Goal: Task Accomplishment & Management: Manage account settings

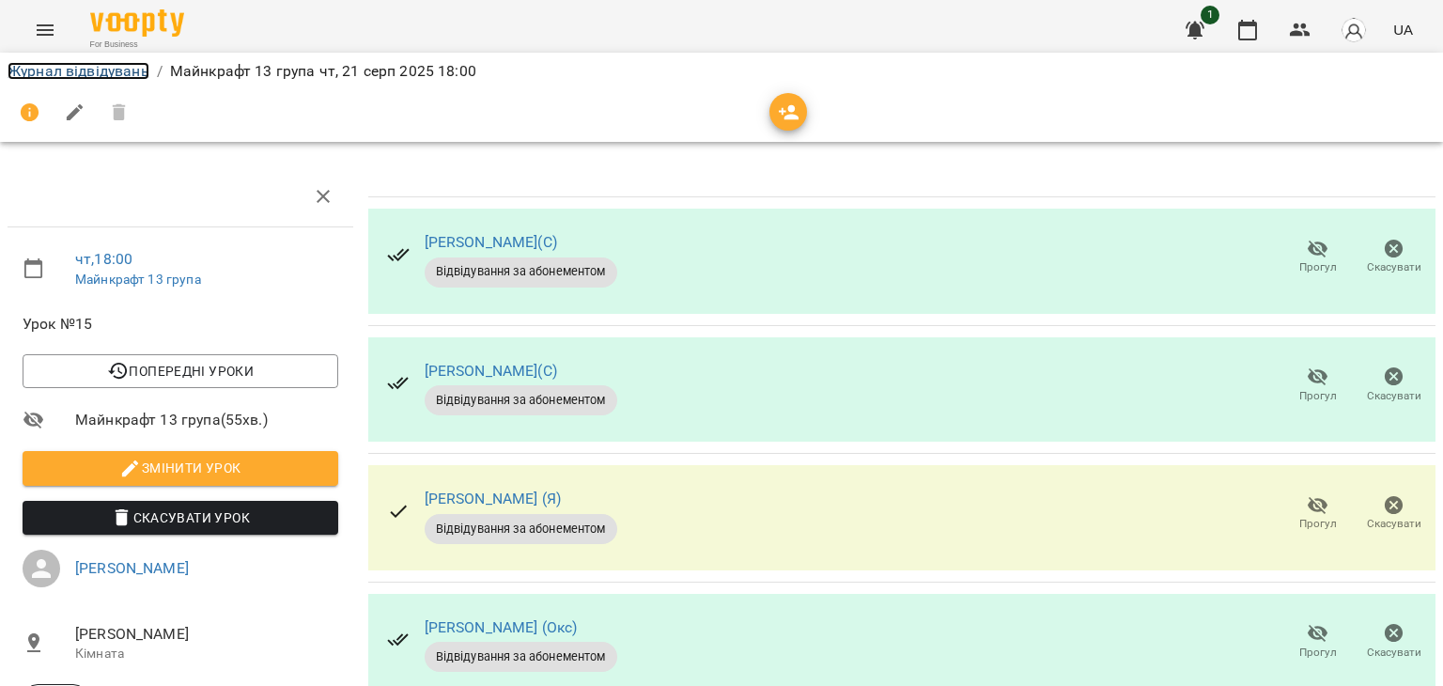
click at [94, 64] on link "Журнал відвідувань" at bounding box center [79, 71] width 142 height 18
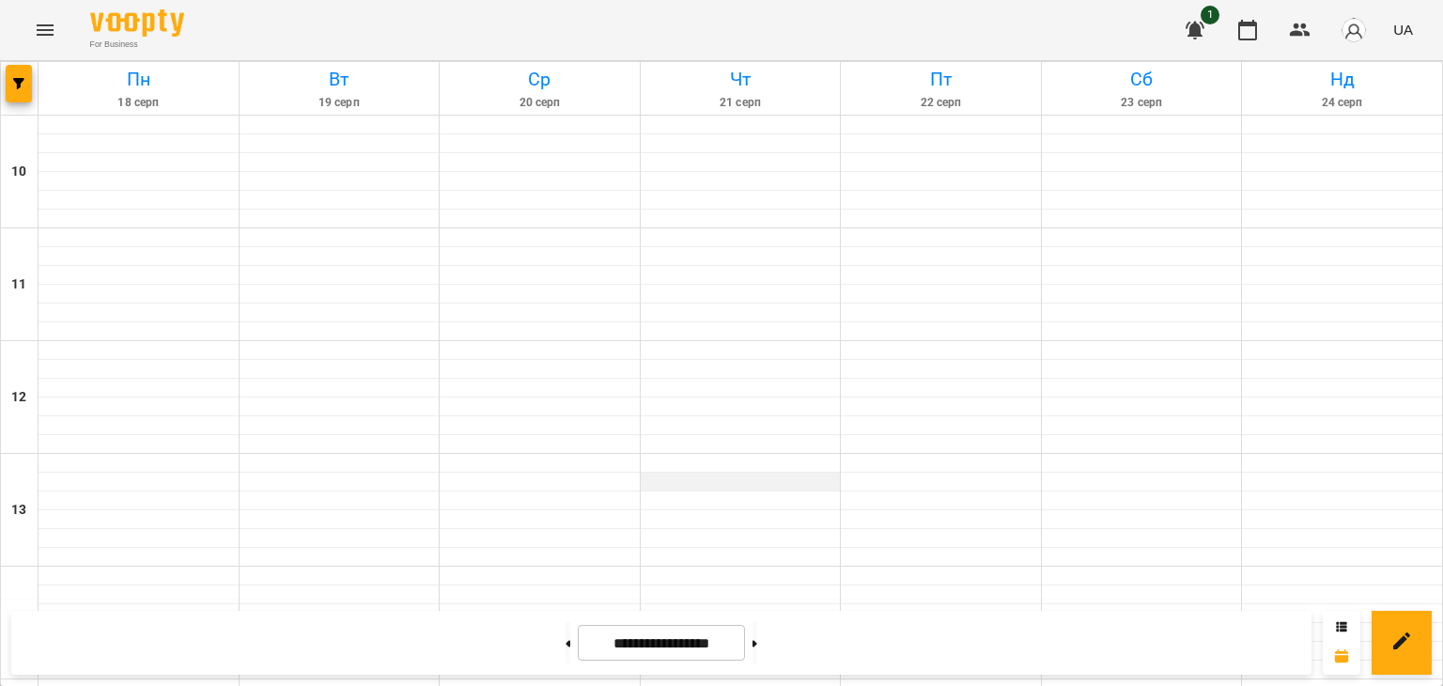
scroll to position [980, 0]
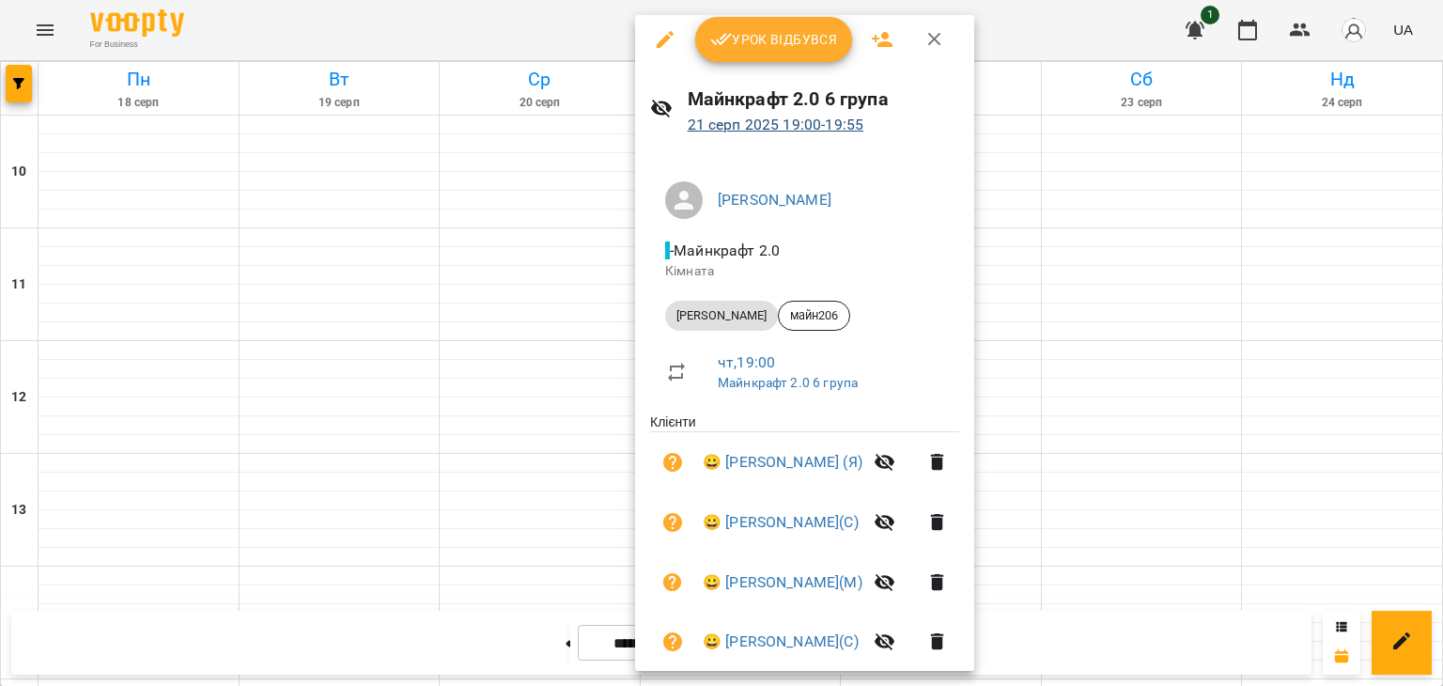
scroll to position [0, 0]
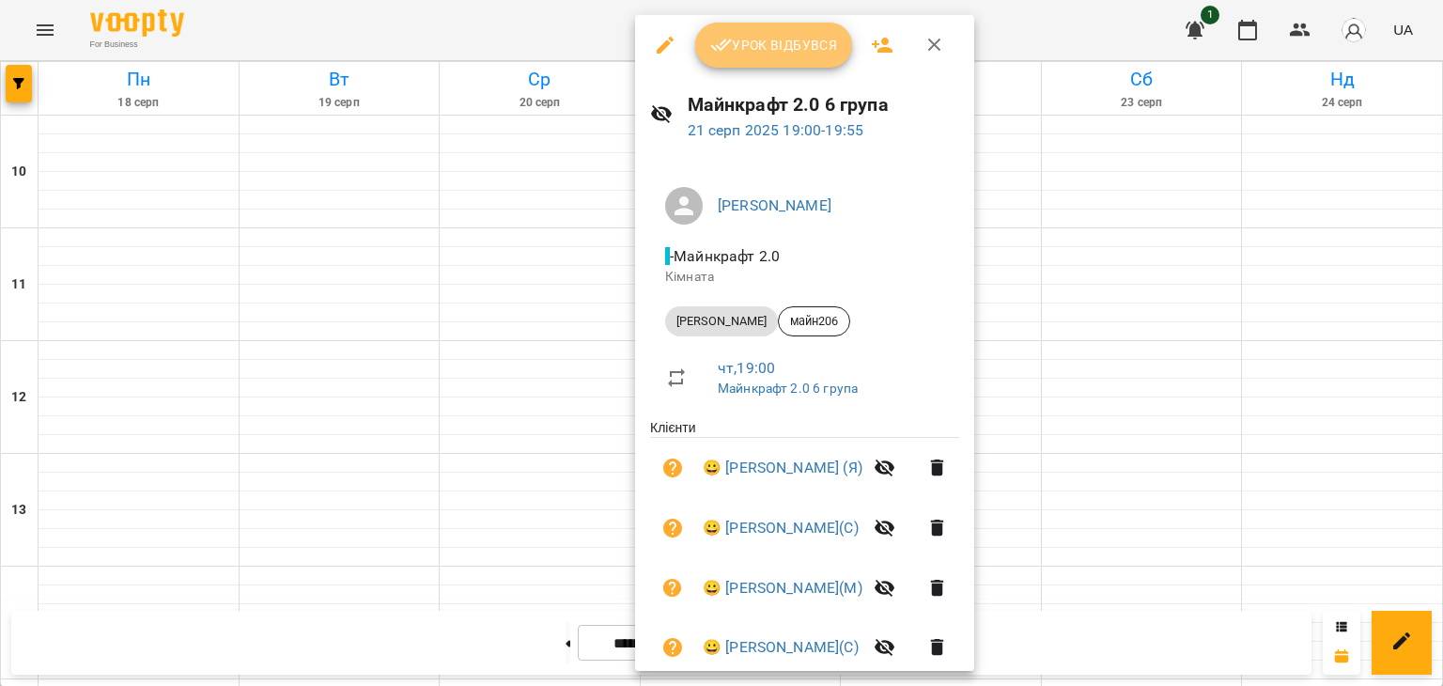
click at [787, 42] on span "Урок відбувся" at bounding box center [774, 45] width 128 height 23
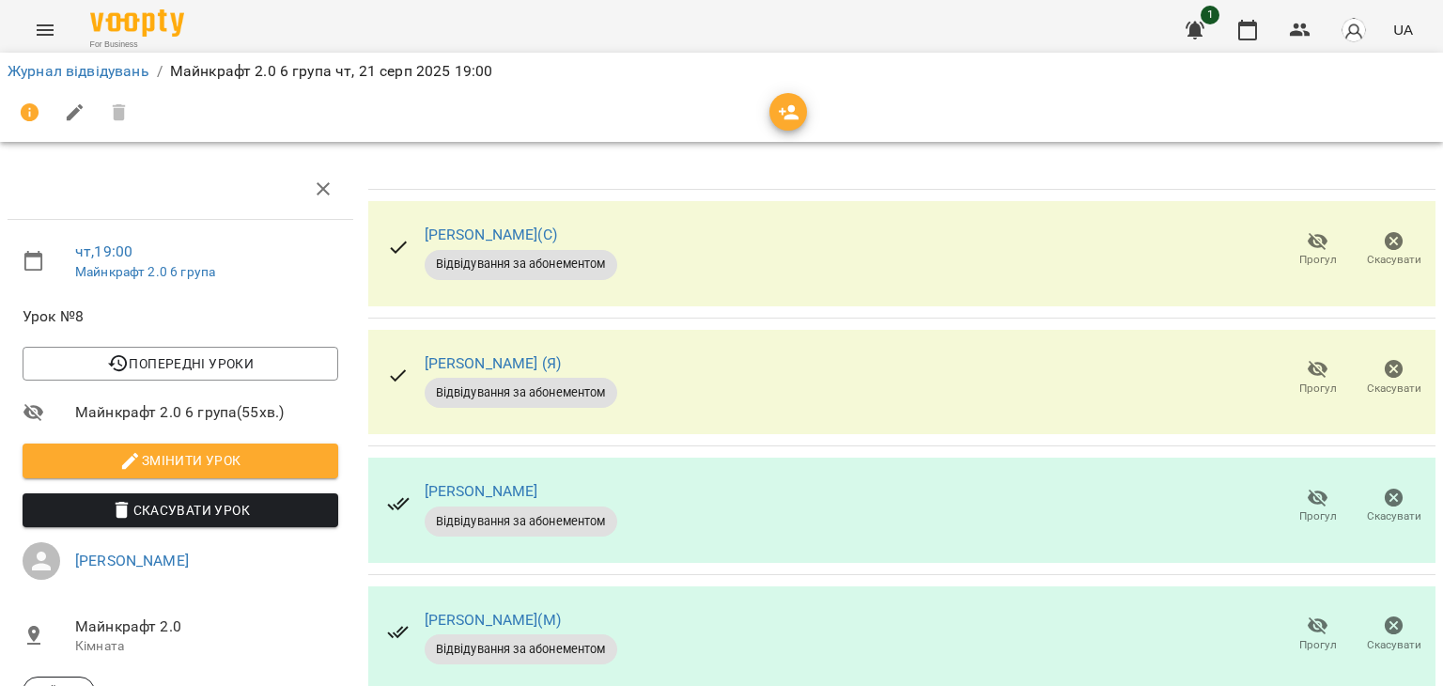
scroll to position [282, 0]
click at [1305, 508] on span "Прогул" at bounding box center [1318, 516] width 38 height 16
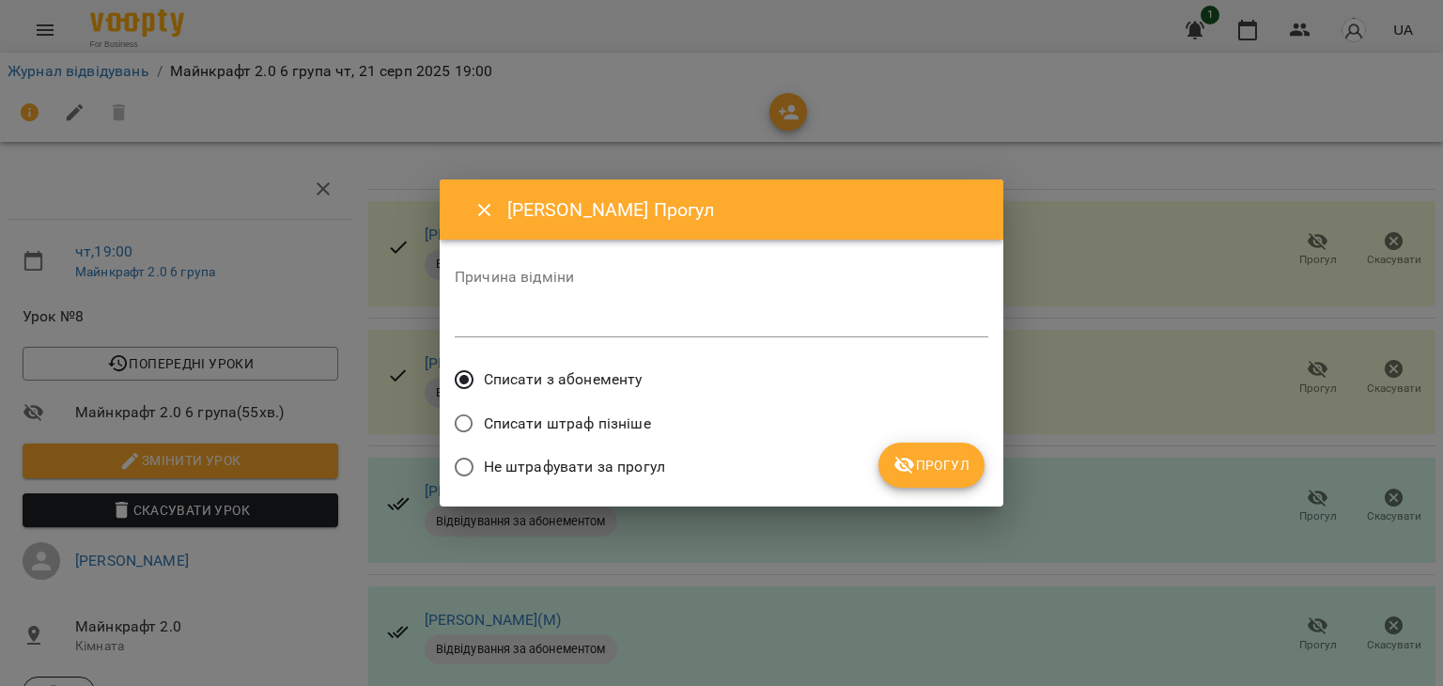
click at [643, 467] on span "Не штрафувати за прогул" at bounding box center [574, 467] width 181 height 23
click at [912, 459] on icon "submit" at bounding box center [904, 466] width 21 height 18
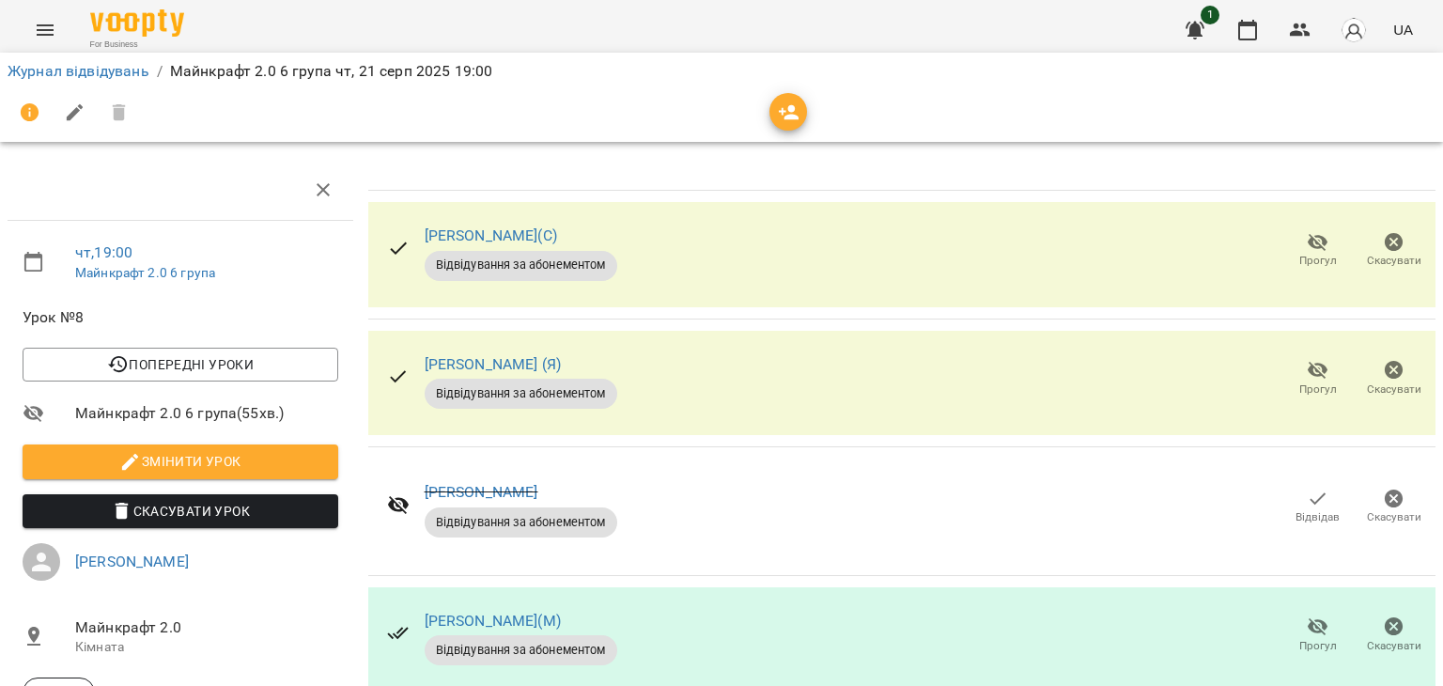
scroll to position [0, 0]
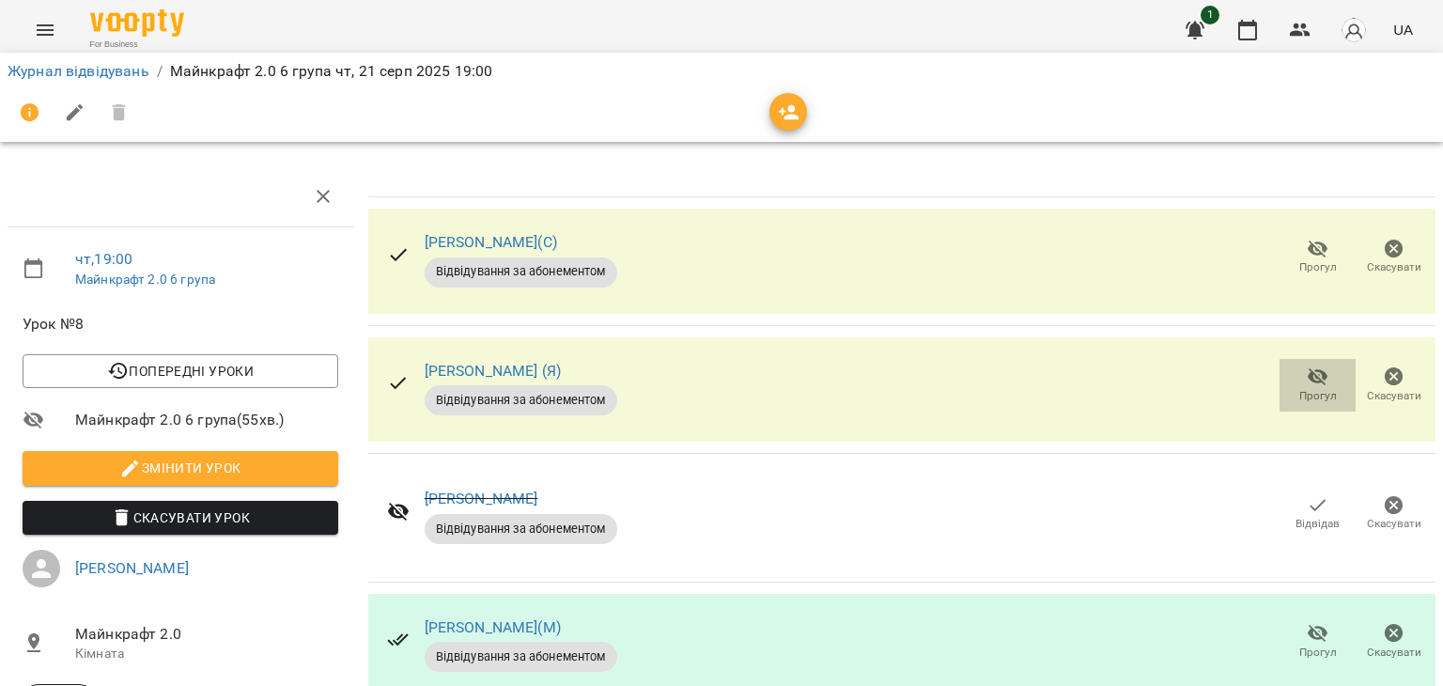
click at [1300, 388] on span "Прогул" at bounding box center [1318, 396] width 38 height 16
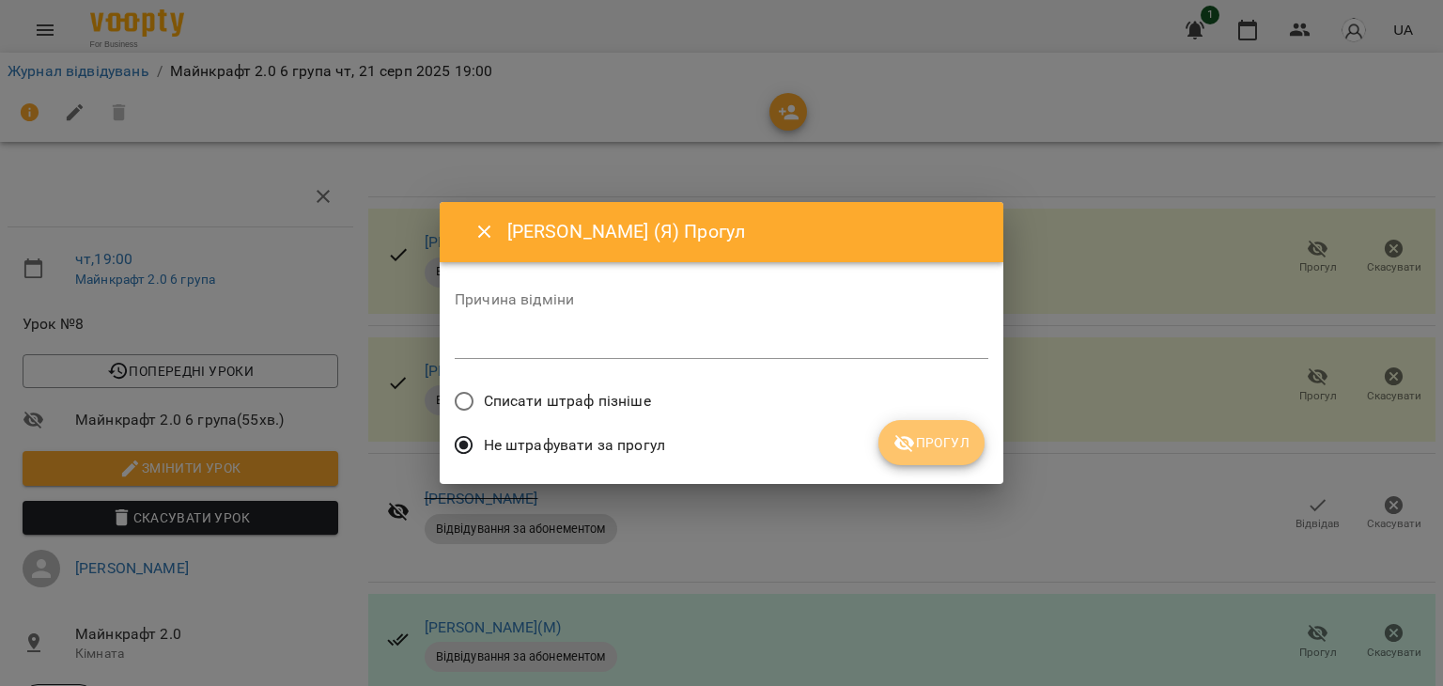
click at [942, 450] on span "Прогул" at bounding box center [931, 442] width 76 height 23
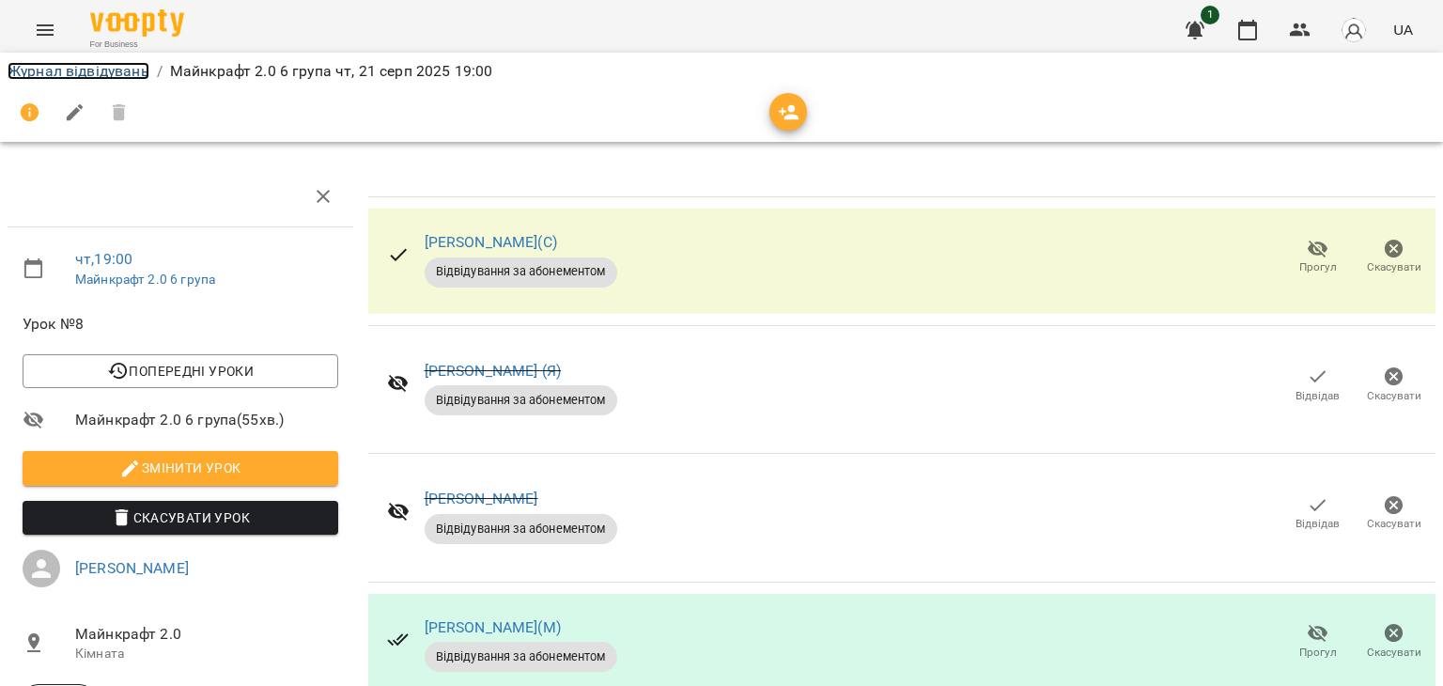
click at [139, 76] on link "Журнал відвідувань" at bounding box center [79, 71] width 142 height 18
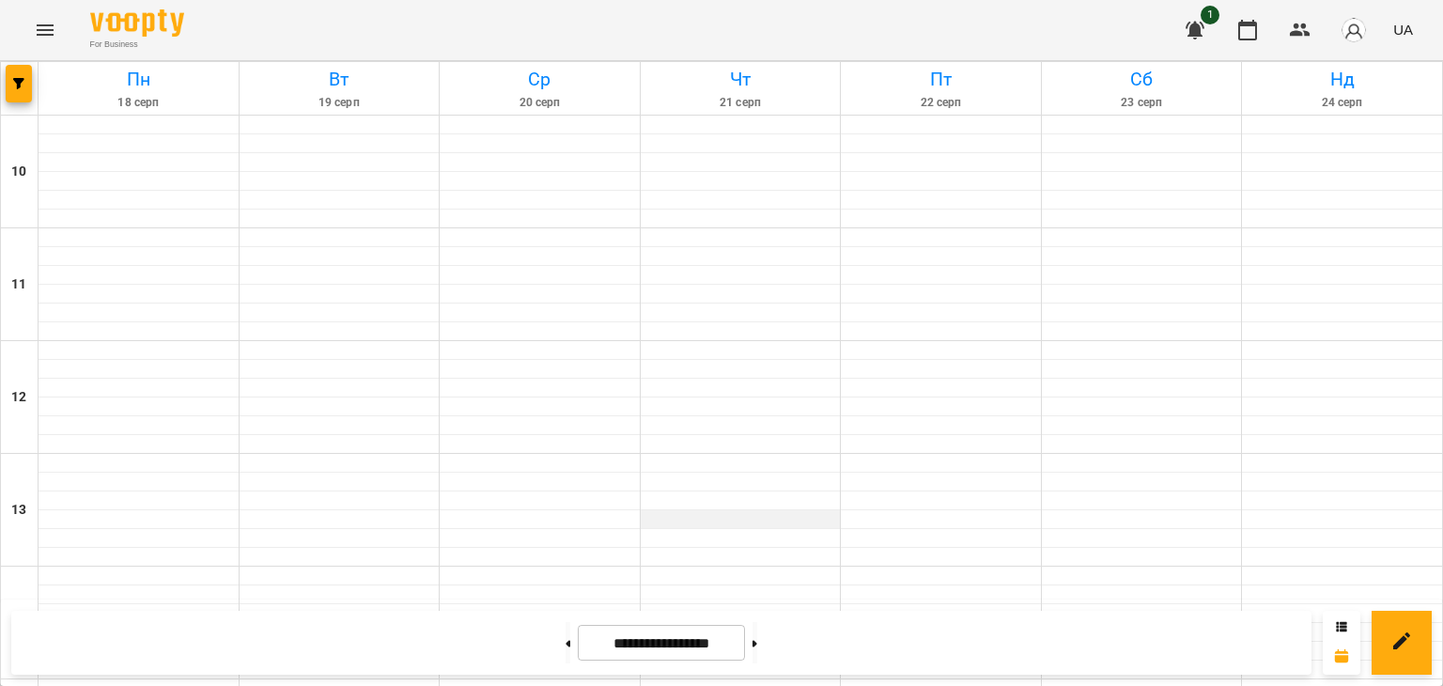
scroll to position [980, 0]
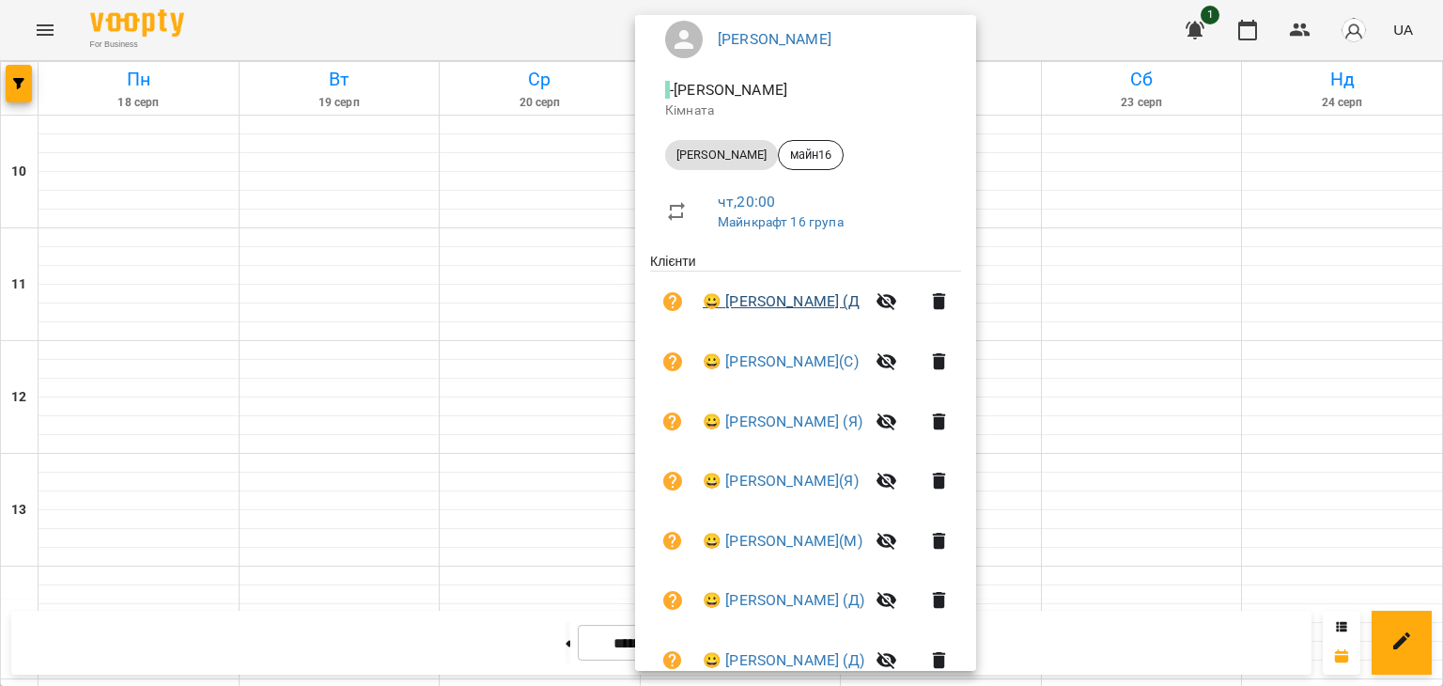
scroll to position [188, 0]
